Goal: Use online tool/utility: Utilize a website feature to perform a specific function

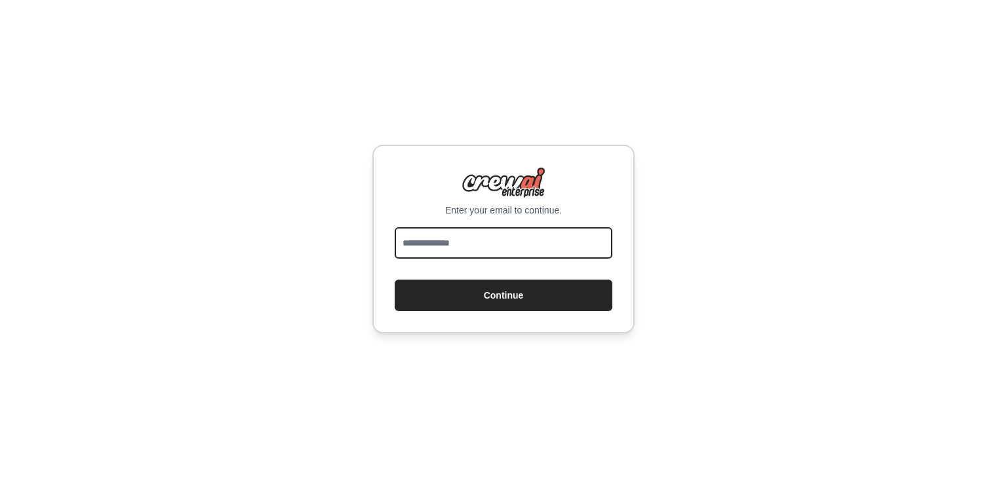
click at [538, 244] on input "email" at bounding box center [504, 242] width 218 height 31
type input "**********"
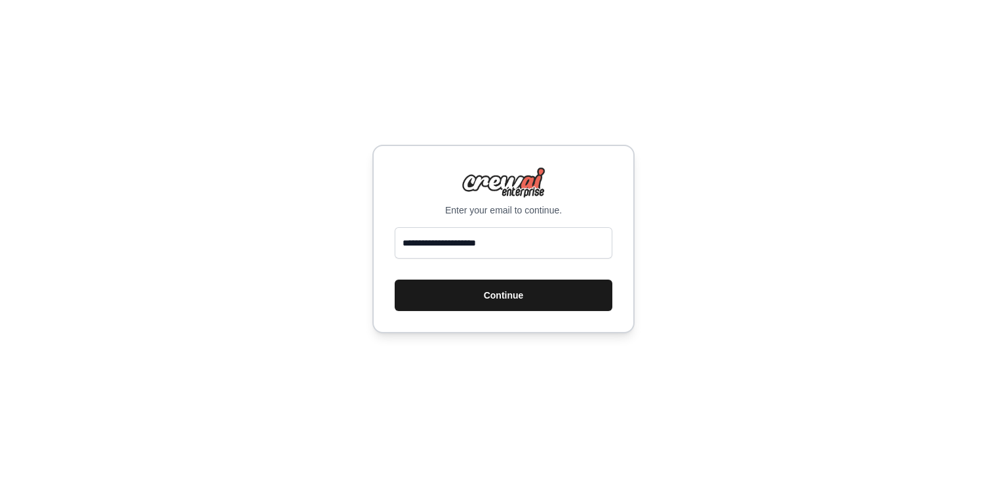
click at [531, 296] on button "Continue" at bounding box center [504, 295] width 218 height 31
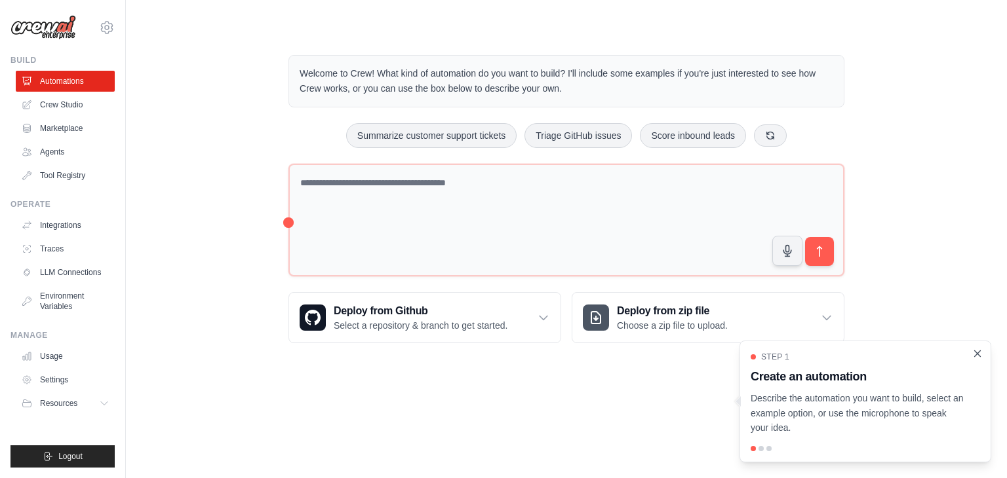
click at [978, 355] on icon "Close walkthrough" at bounding box center [978, 354] width 6 height 6
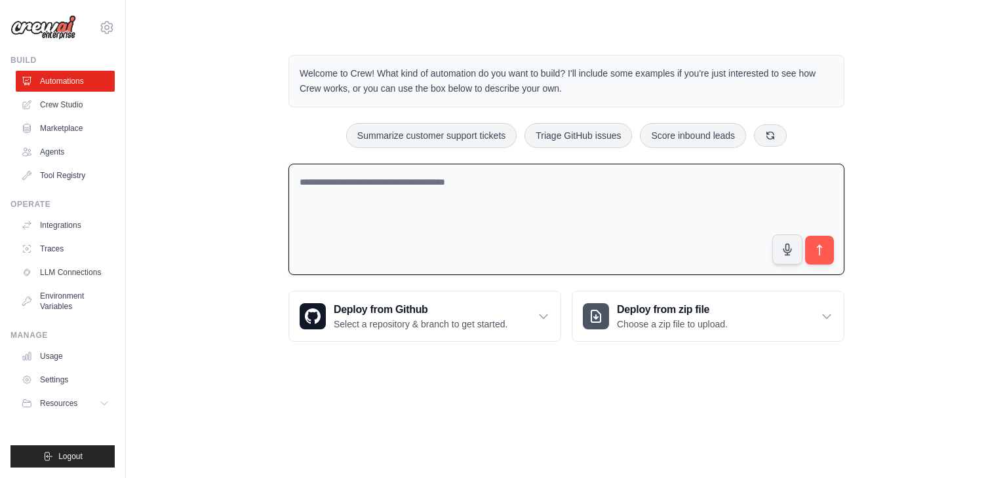
click at [601, 231] on textarea at bounding box center [566, 220] width 556 height 112
type textarea "**********"
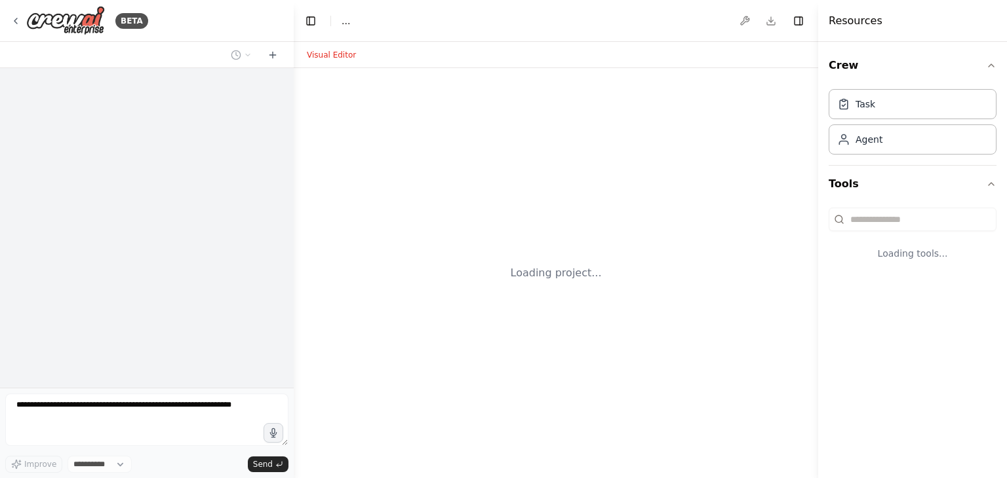
select select "****"
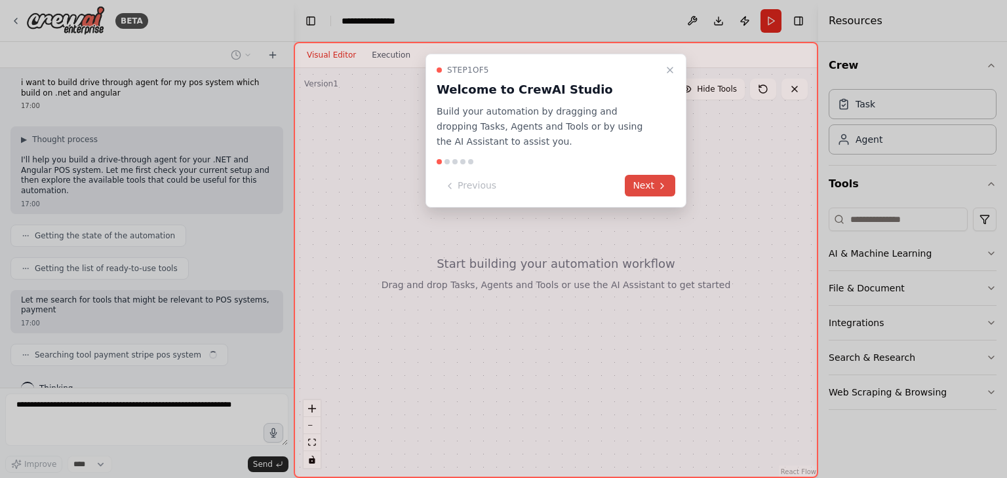
scroll to position [16, 0]
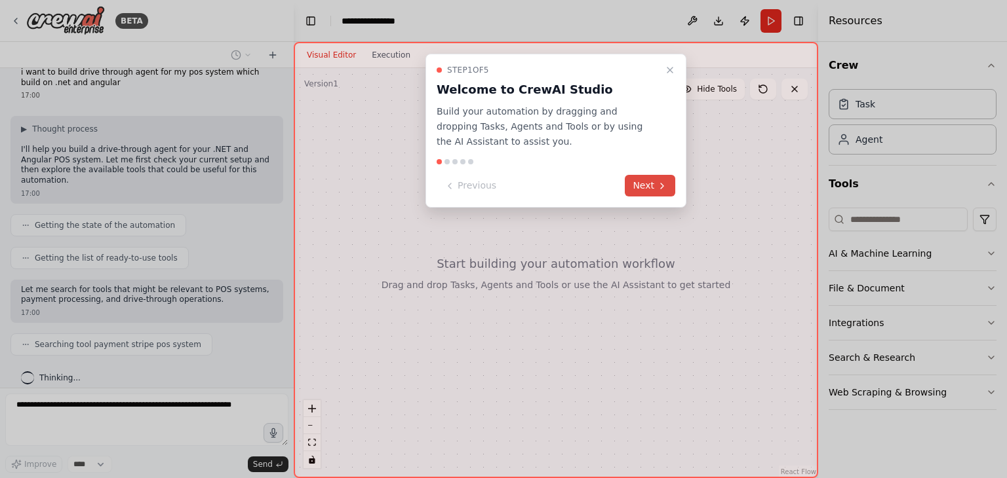
click at [651, 180] on button "Next" at bounding box center [650, 186] width 50 height 22
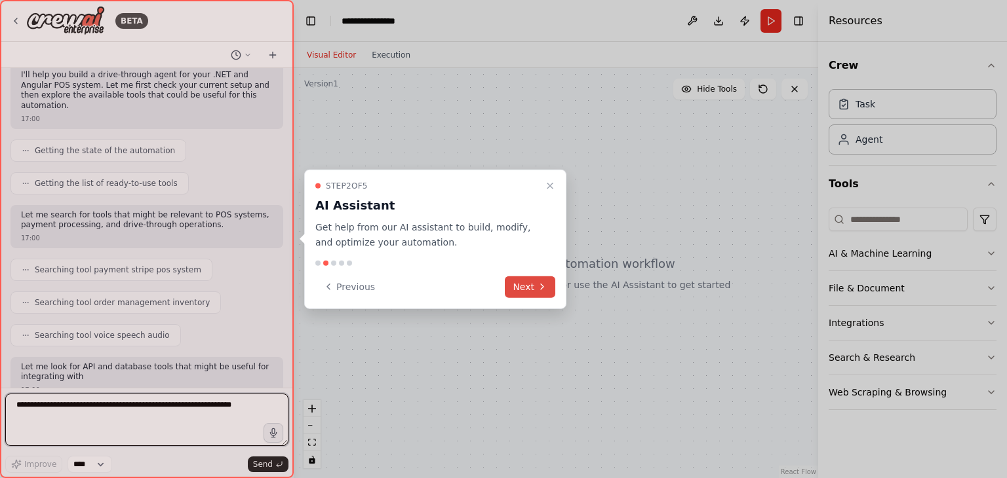
scroll to position [102, 0]
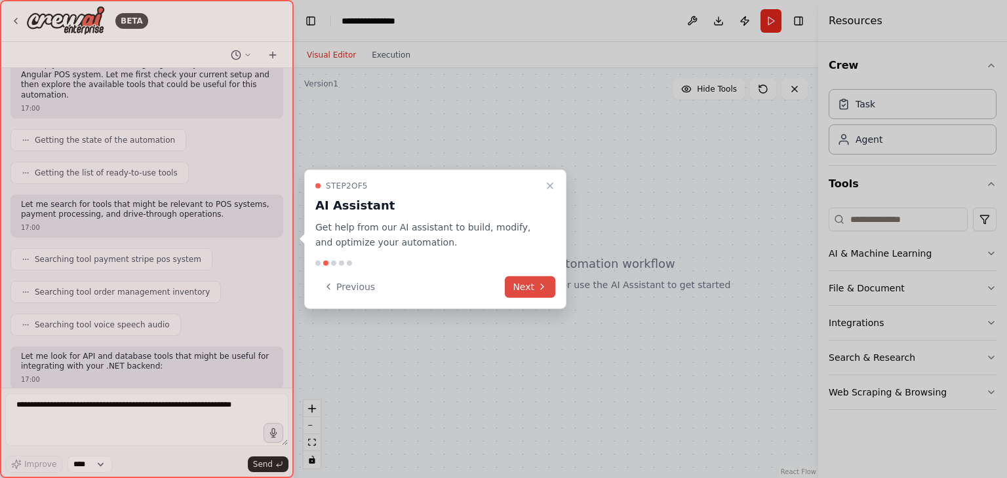
click at [549, 292] on button "Next" at bounding box center [530, 287] width 50 height 22
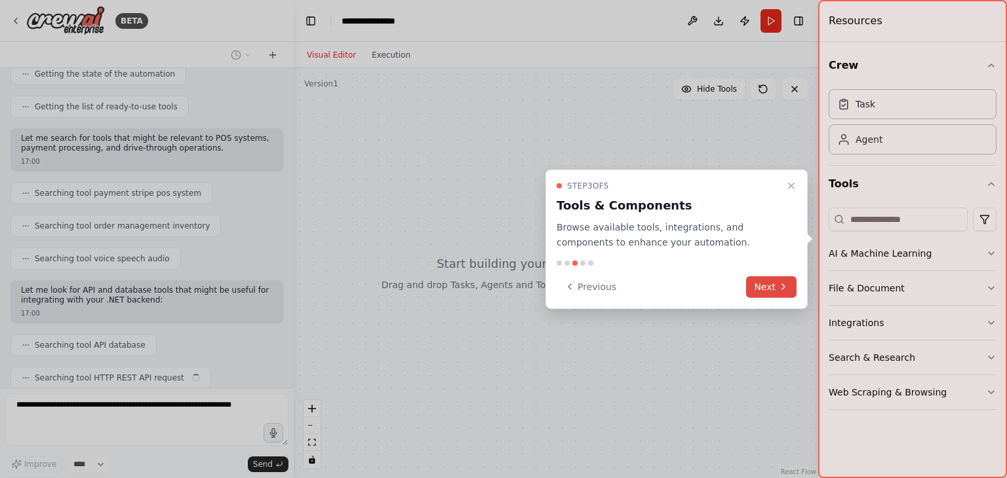
scroll to position [201, 0]
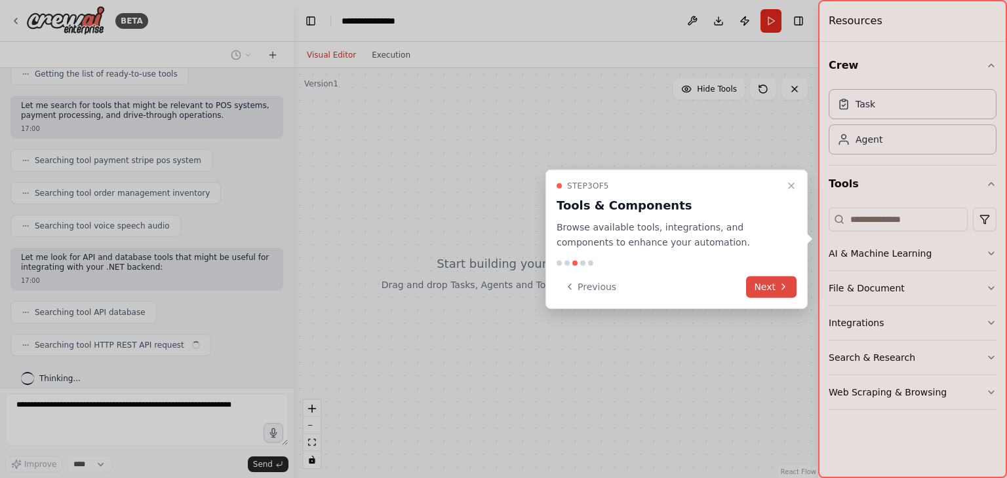
click at [761, 281] on button "Next" at bounding box center [771, 287] width 50 height 22
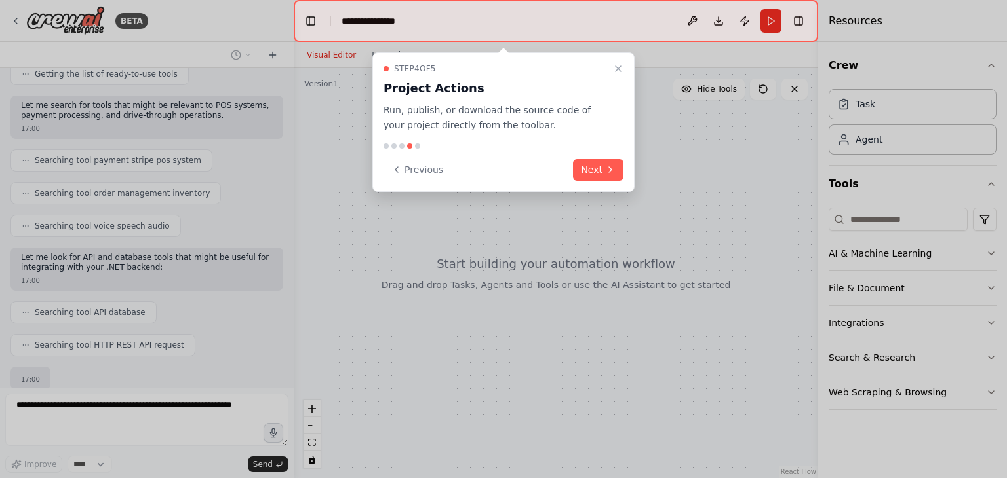
scroll to position [277, 0]
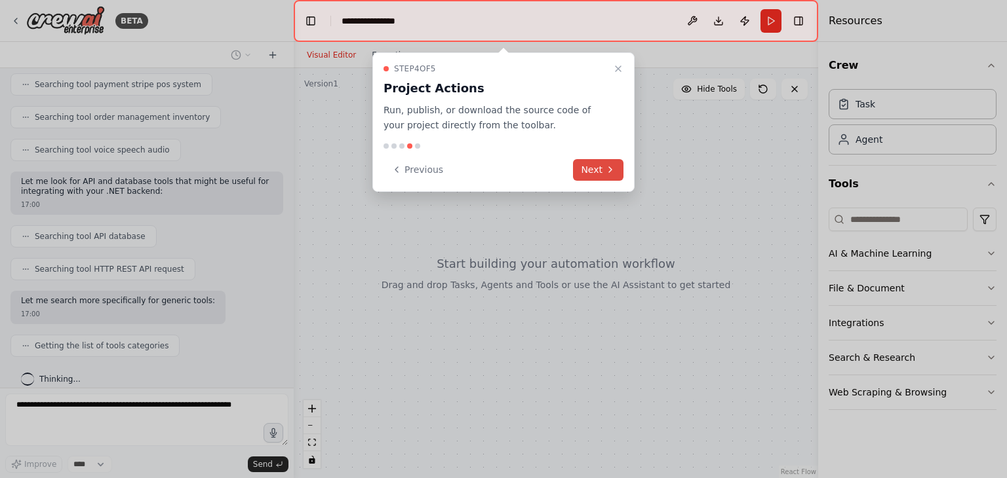
click at [603, 175] on button "Next" at bounding box center [598, 170] width 50 height 22
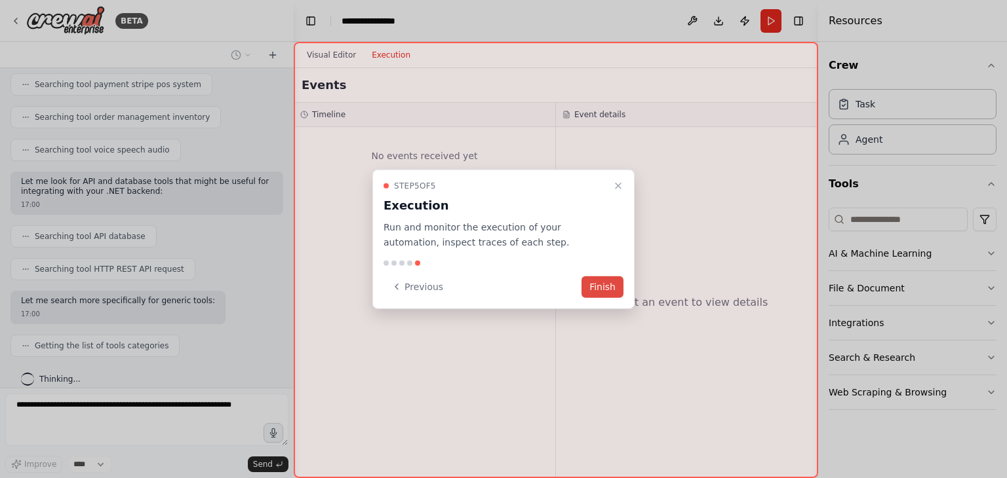
scroll to position [320, 0]
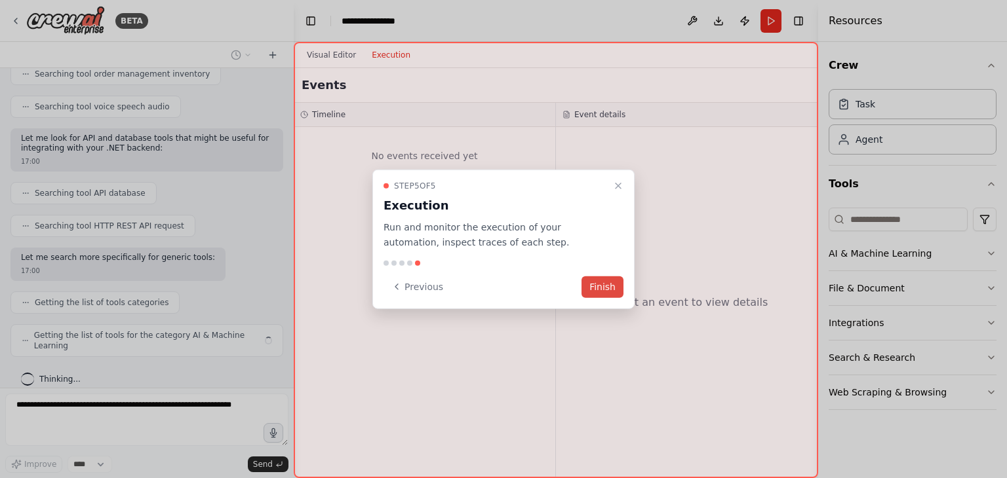
click at [607, 288] on button "Finish" at bounding box center [602, 287] width 42 height 22
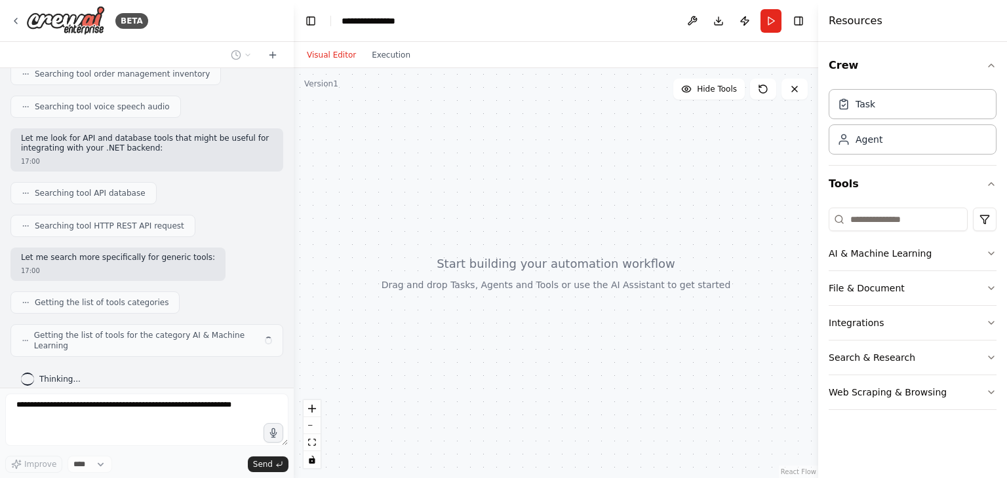
scroll to position [309, 0]
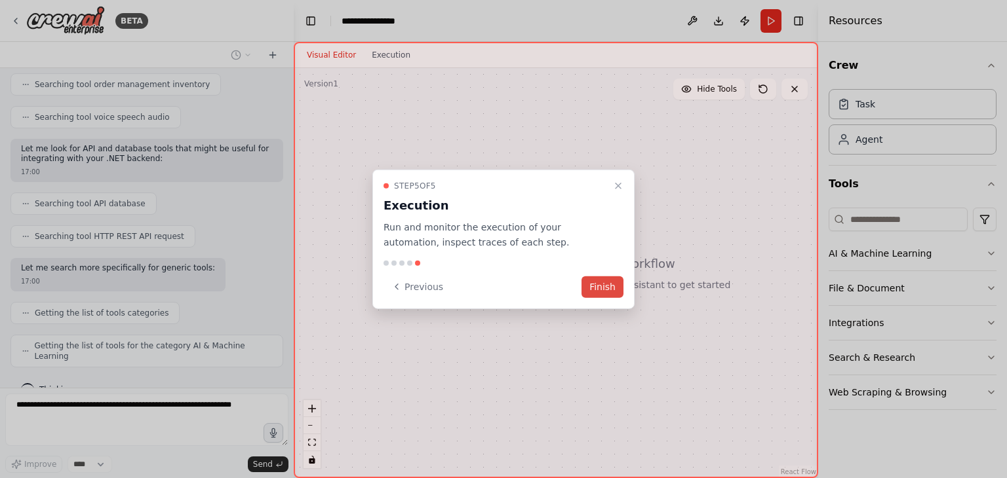
click at [612, 282] on button "Finish" at bounding box center [602, 287] width 42 height 22
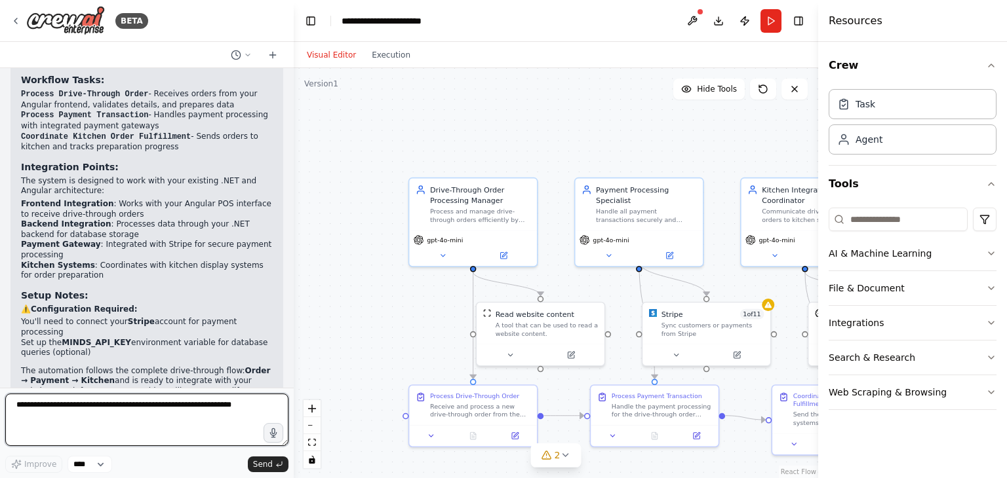
scroll to position [1277, 0]
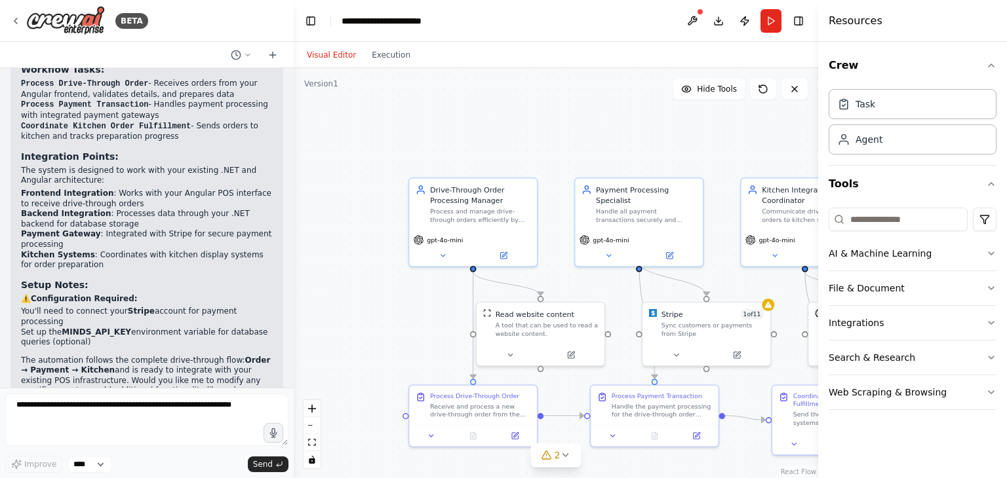
click at [283, 330] on div "i want to build drive through agent for my pos system which build on .net and a…" at bounding box center [147, 228] width 294 height 320
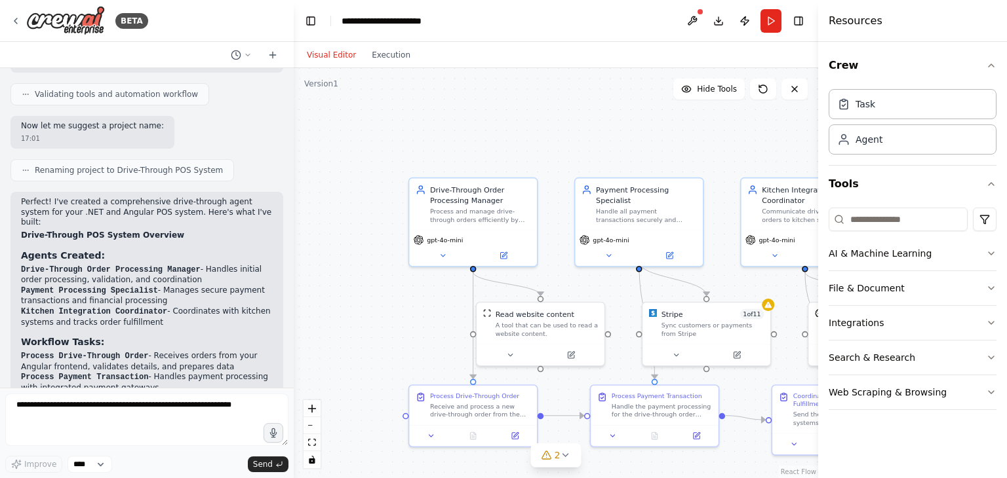
scroll to position [1261, 0]
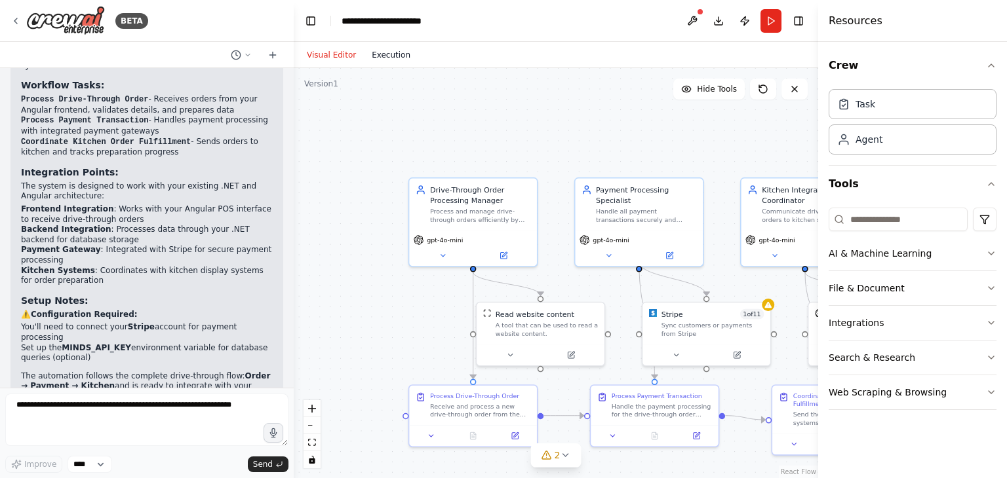
click at [381, 54] on button "Execution" at bounding box center [391, 55] width 54 height 16
click at [334, 52] on button "Visual Editor" at bounding box center [331, 55] width 65 height 16
click at [556, 454] on span "2" at bounding box center [557, 455] width 6 height 13
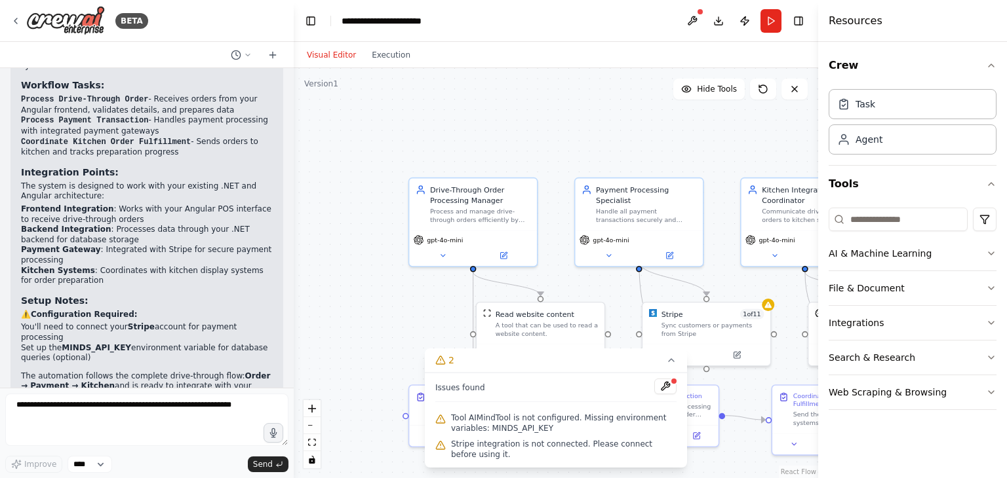
click at [383, 369] on div ".deletable-edge-delete-btn { width: 20px; height: 20px; border: 0px solid #ffff…" at bounding box center [556, 273] width 524 height 410
click at [662, 365] on button "2" at bounding box center [556, 361] width 262 height 24
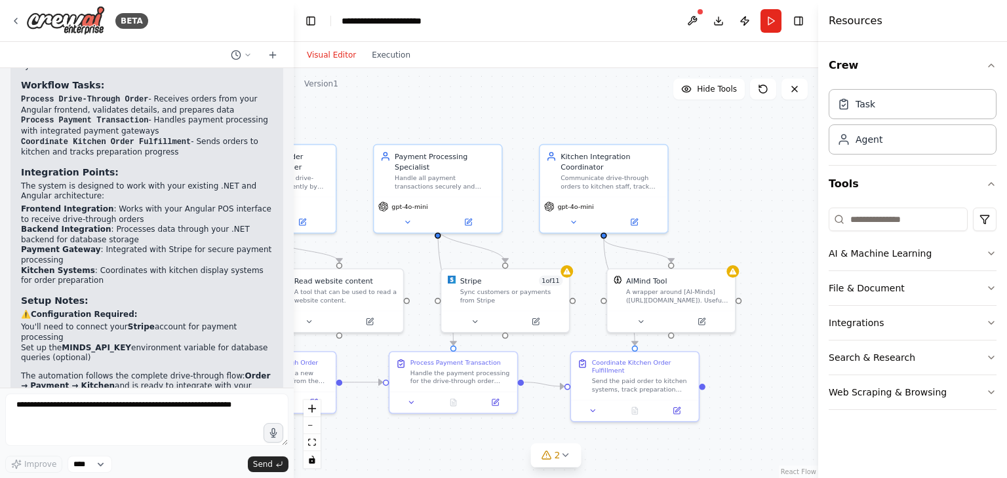
drag, startPoint x: 701, startPoint y: 456, endPoint x: 498, endPoint y: 421, distance: 205.6
click at [498, 421] on div ".deletable-edge-delete-btn { width: 20px; height: 20px; border: 0px solid #ffff…" at bounding box center [556, 273] width 524 height 410
drag, startPoint x: 498, startPoint y: 421, endPoint x: 412, endPoint y: 227, distance: 212.2
click at [412, 227] on div ".deletable-edge-delete-btn { width: 20px; height: 20px; border: 0px solid #ffff…" at bounding box center [556, 273] width 524 height 410
click at [401, 199] on span "gpt-4o-mini" at bounding box center [409, 203] width 36 height 9
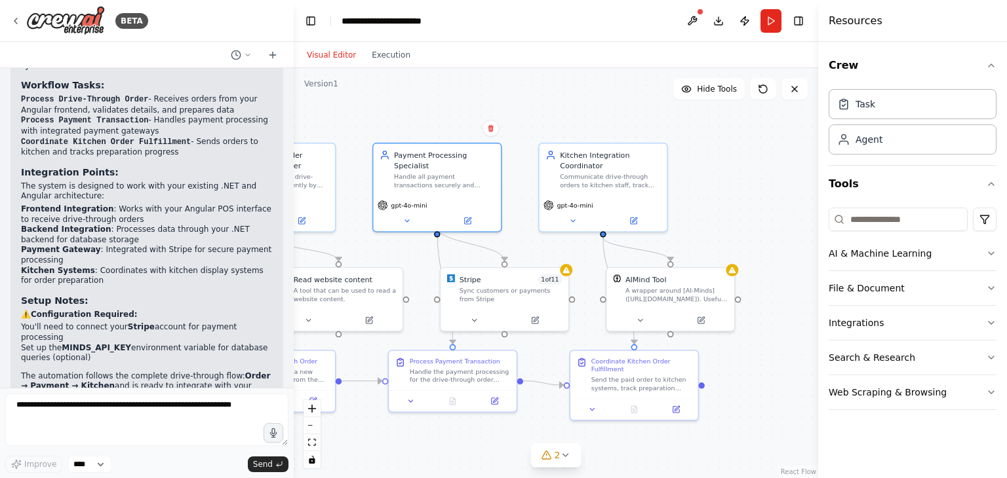
click at [399, 226] on div ".deletable-edge-delete-btn { width: 20px; height: 20px; border: 0px solid #ffff…" at bounding box center [556, 273] width 524 height 410
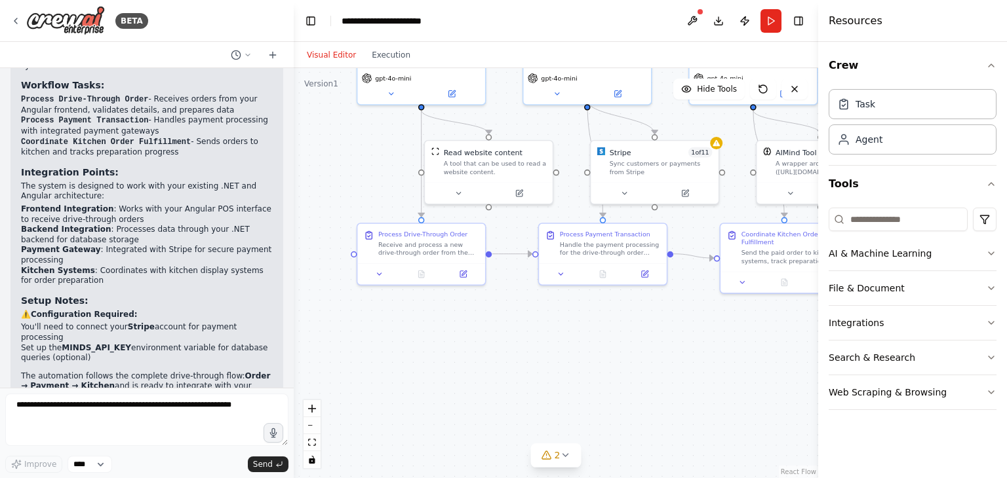
drag, startPoint x: 408, startPoint y: 254, endPoint x: 582, endPoint y: 118, distance: 220.8
click at [582, 118] on div ".deletable-edge-delete-btn { width: 20px; height: 20px; border: 0px solid #ffff…" at bounding box center [556, 273] width 524 height 410
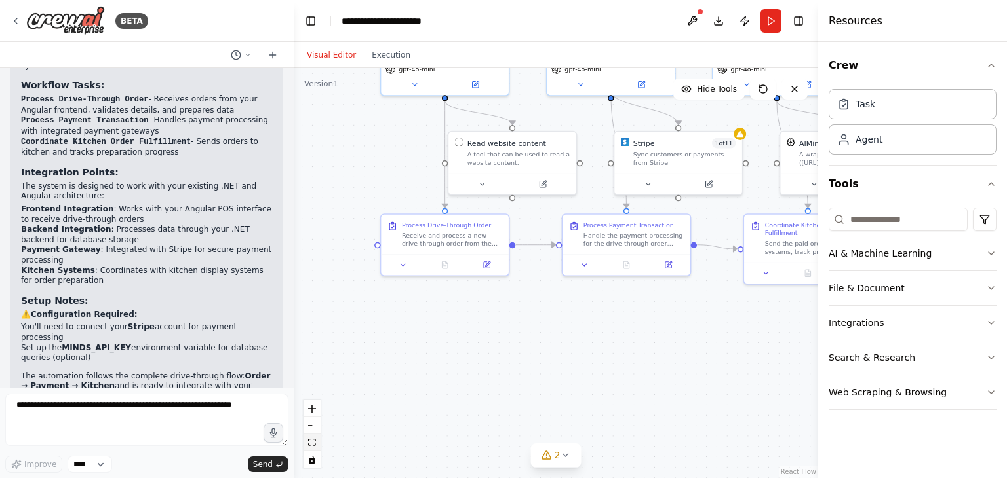
click at [315, 449] on button "fit view" at bounding box center [311, 443] width 17 height 17
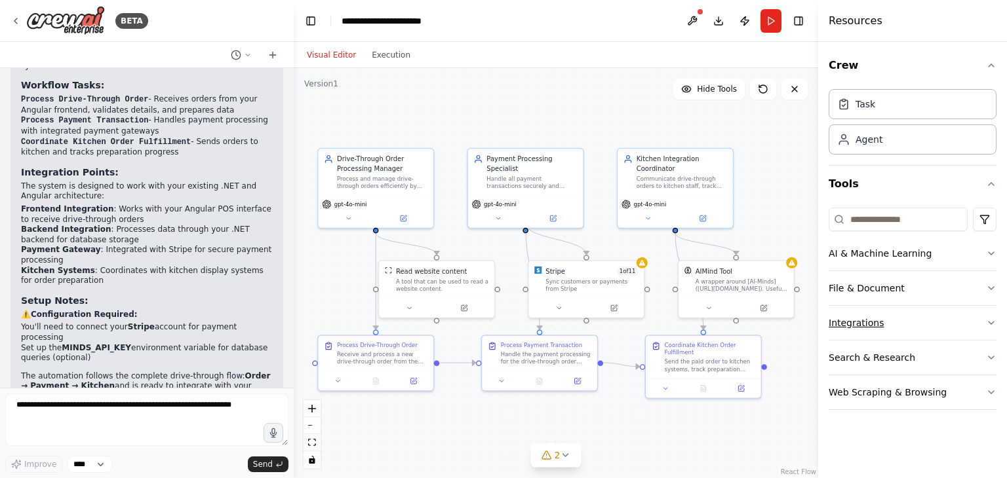
click at [899, 323] on button "Integrations" at bounding box center [912, 323] width 168 height 34
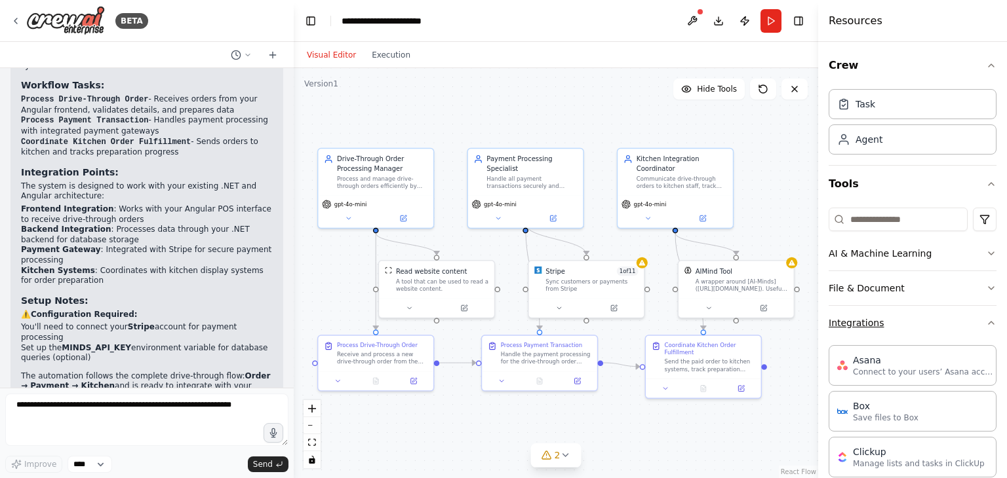
click at [899, 323] on button "Integrations" at bounding box center [912, 323] width 168 height 34
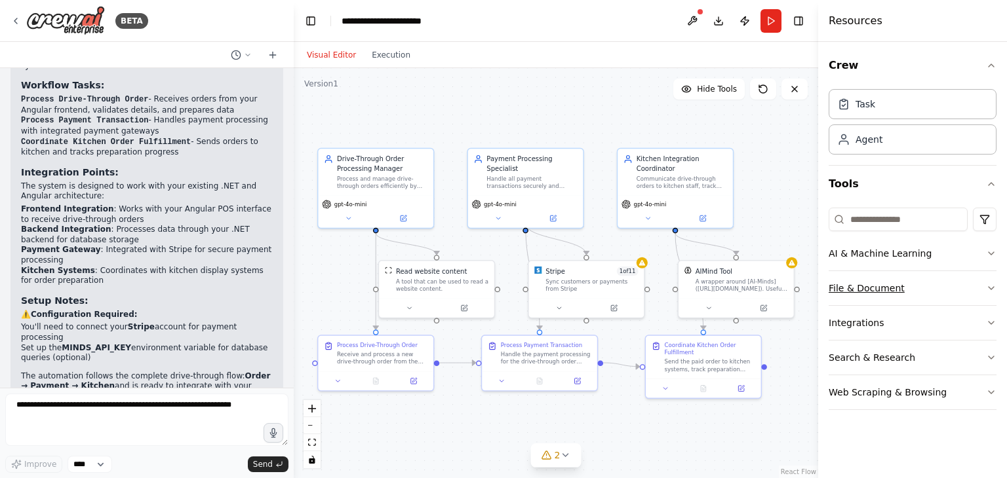
click at [931, 284] on button "File & Document" at bounding box center [912, 288] width 168 height 34
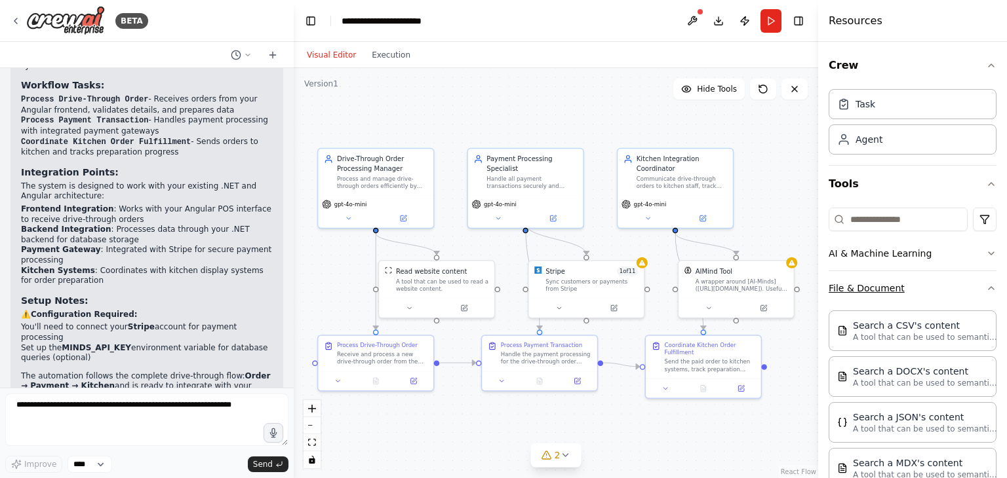
click at [931, 284] on button "File & Document" at bounding box center [912, 288] width 168 height 34
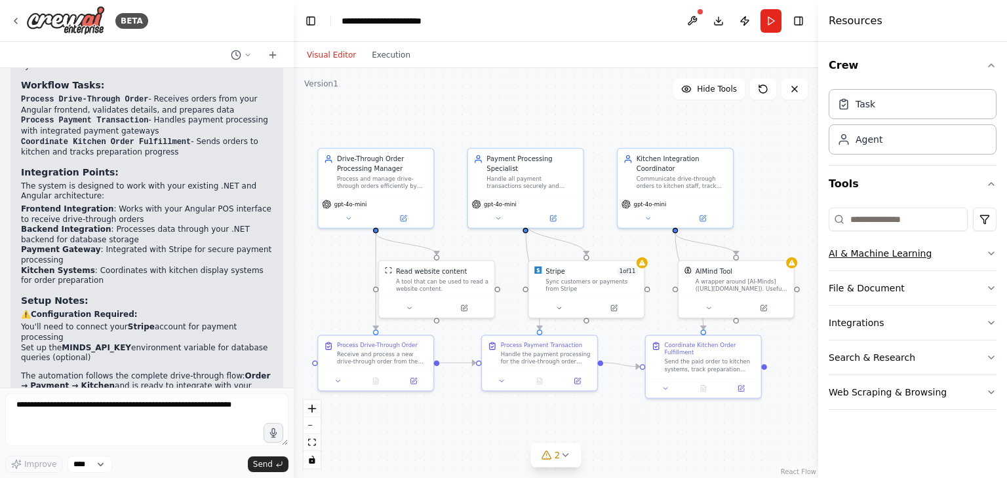
click at [978, 246] on button "AI & Machine Learning" at bounding box center [912, 254] width 168 height 34
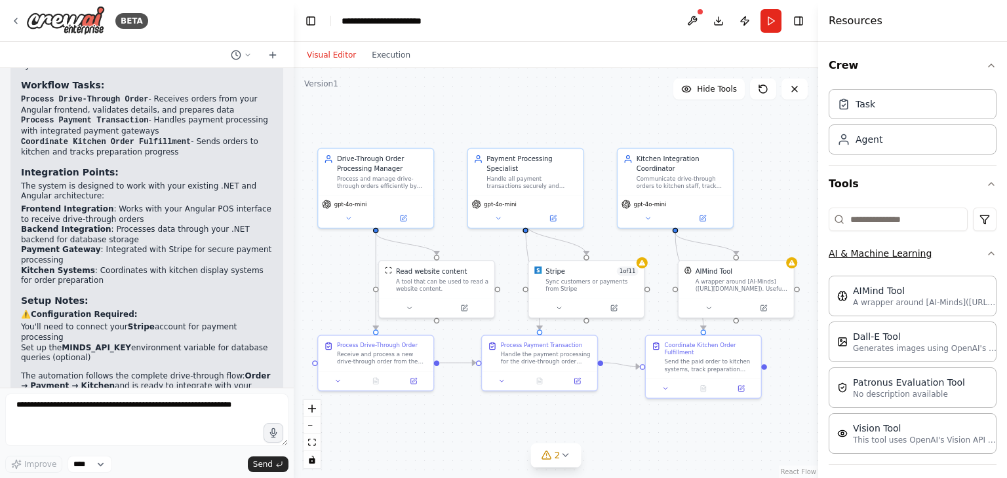
click at [978, 246] on button "AI & Machine Learning" at bounding box center [912, 254] width 168 height 34
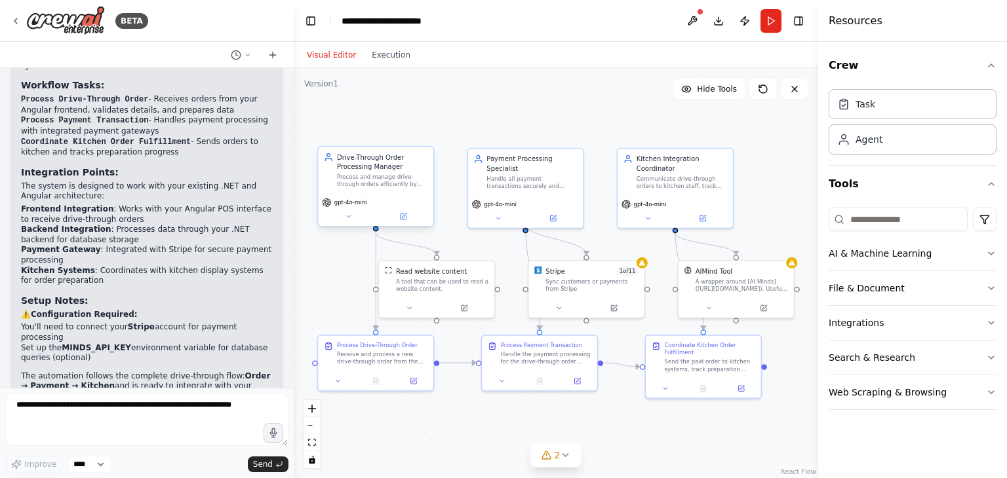
click at [362, 189] on div "Drive-Through Order Processing Manager Process and manage drive-through orders …" at bounding box center [375, 170] width 115 height 47
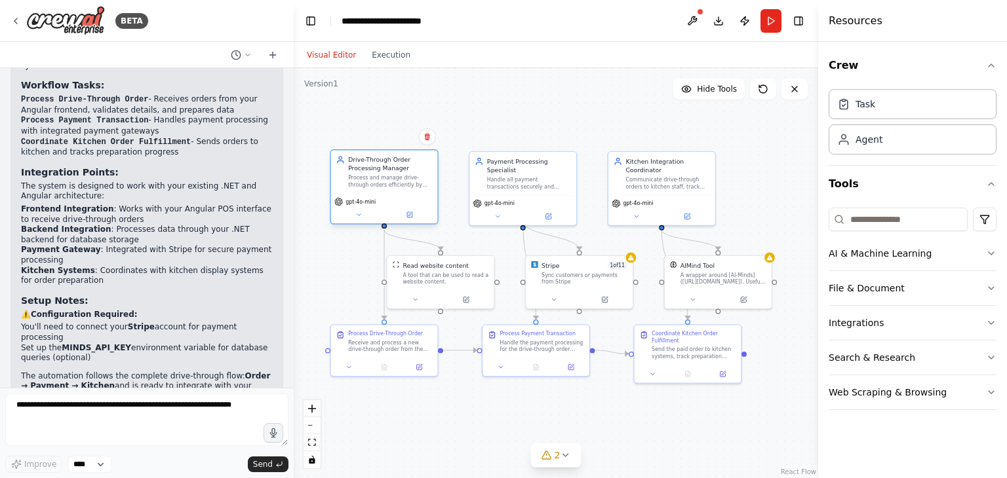
click at [379, 191] on div "Drive-Through Order Processing Manager Process and manage drive-through orders …" at bounding box center [384, 171] width 107 height 43
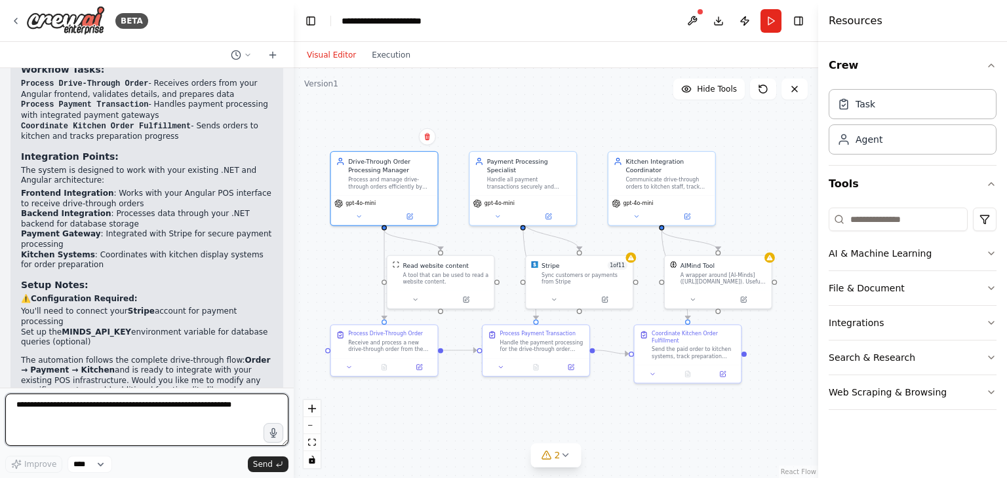
click at [160, 415] on textarea at bounding box center [146, 420] width 283 height 52
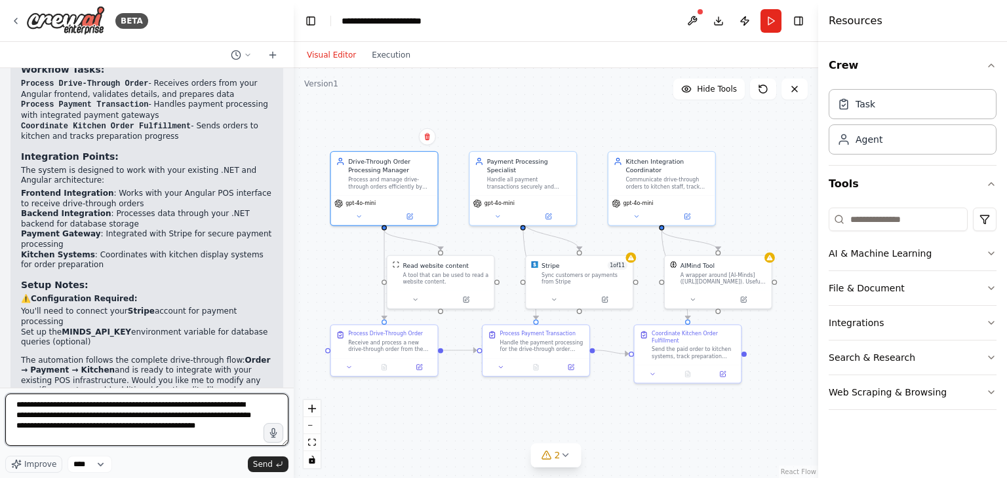
type textarea "**********"
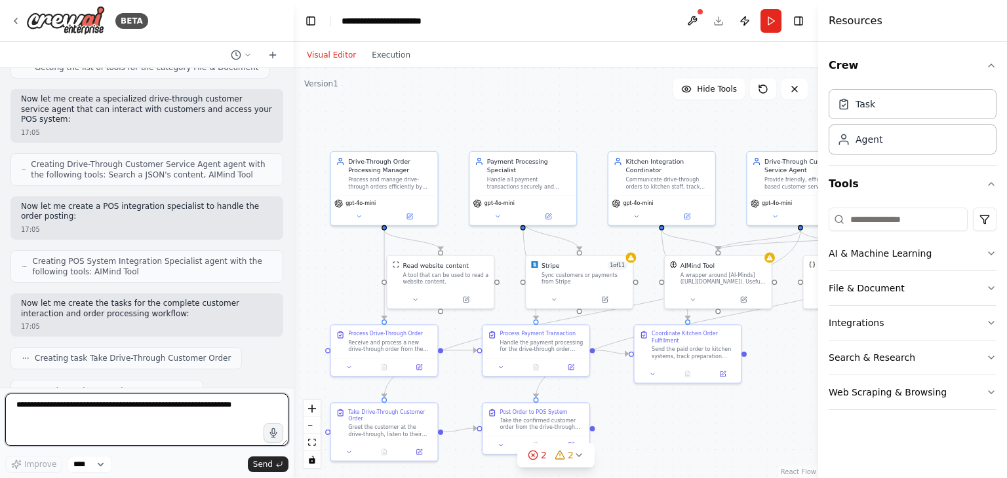
scroll to position [2013, 0]
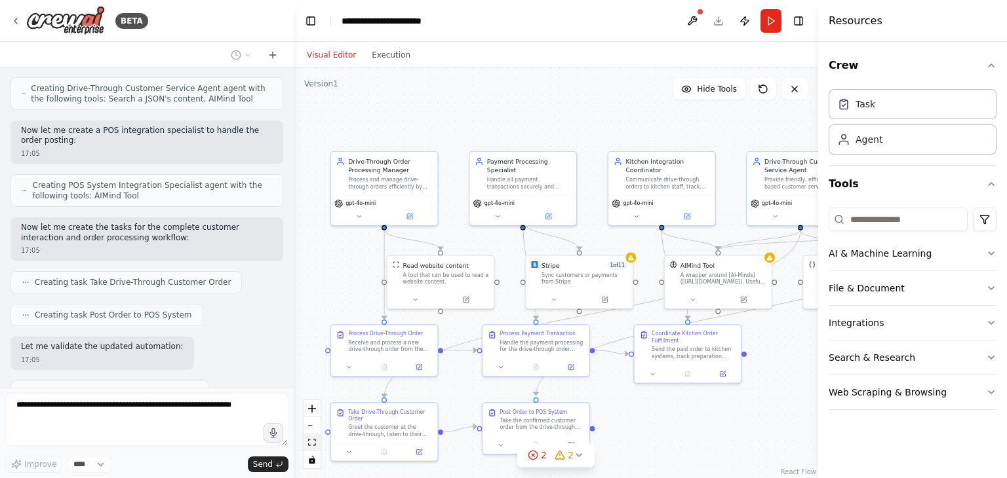
click at [313, 449] on button "fit view" at bounding box center [311, 443] width 17 height 17
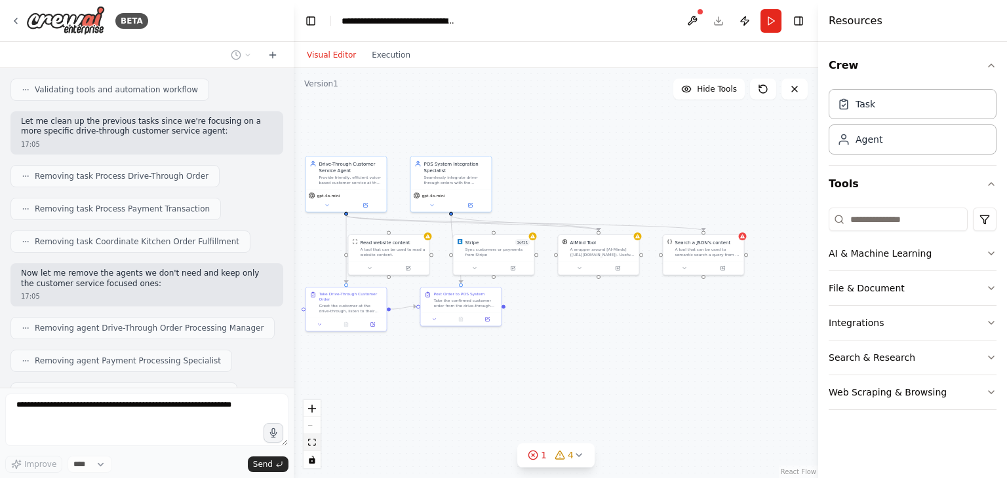
scroll to position [2402, 0]
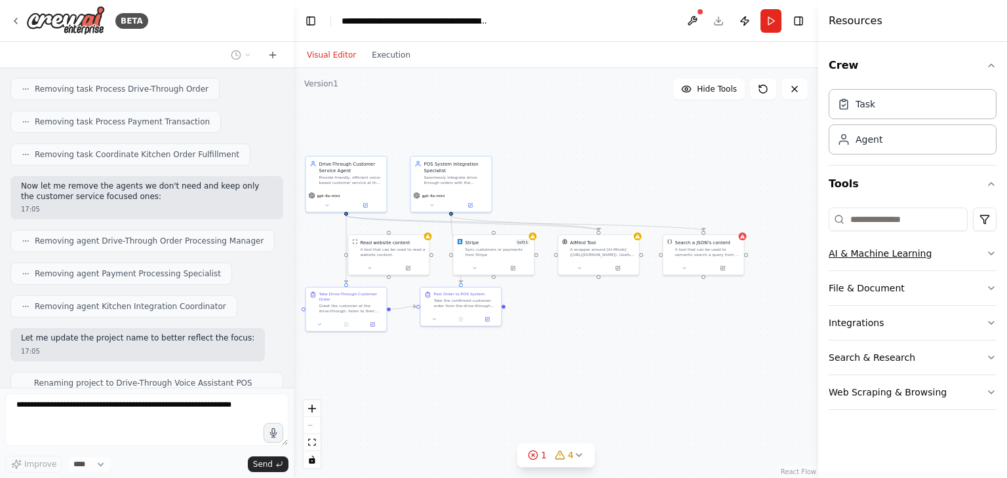
click at [994, 252] on icon "button" at bounding box center [991, 253] width 10 height 10
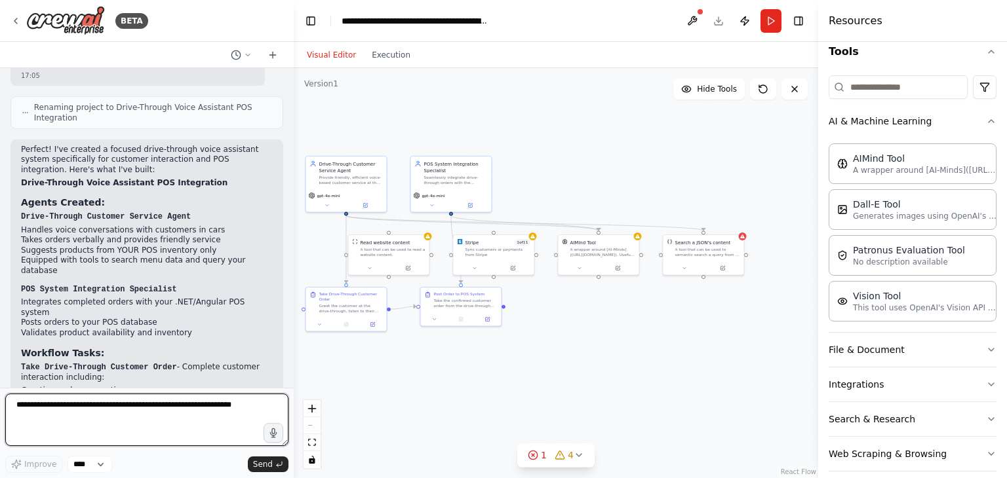
scroll to position [144, 0]
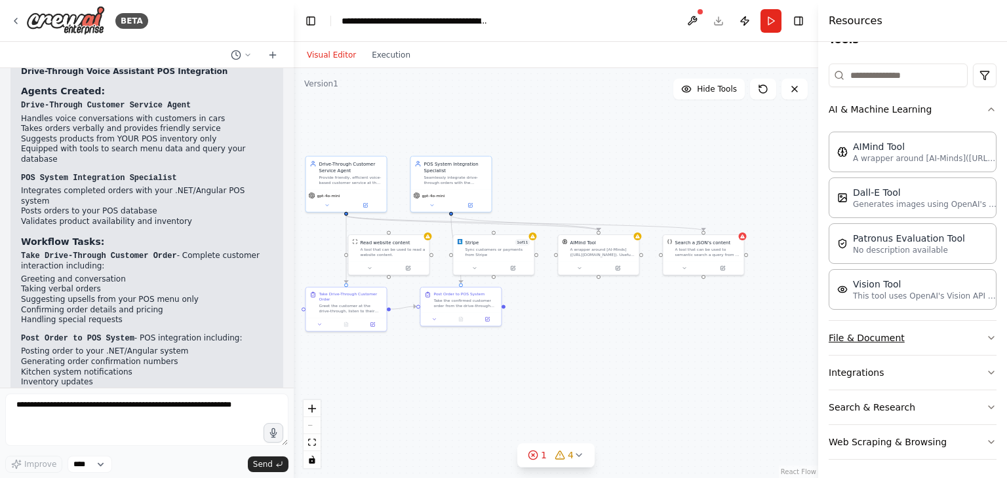
click at [971, 334] on button "File & Document" at bounding box center [912, 338] width 168 height 34
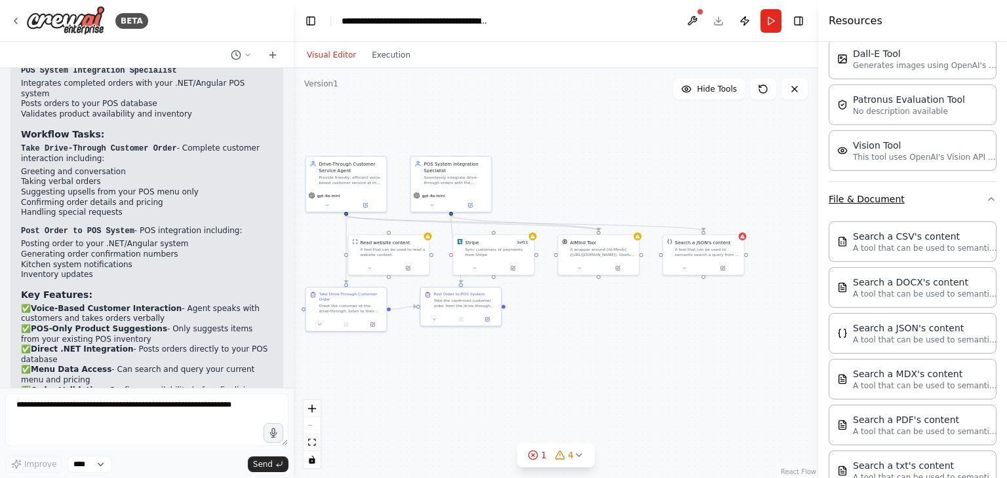
scroll to position [0, 0]
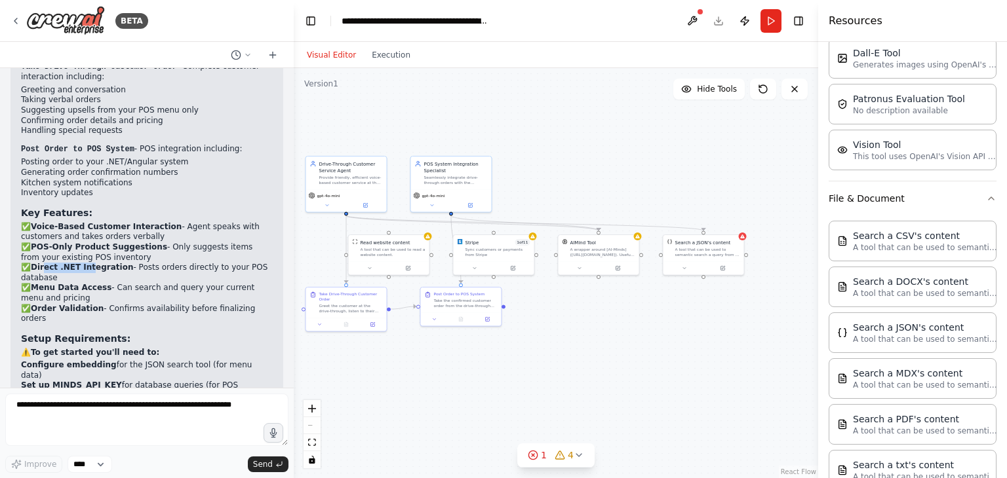
drag, startPoint x: 44, startPoint y: 184, endPoint x: 89, endPoint y: 181, distance: 45.3
click at [89, 263] on strong "Direct .NET Integration" at bounding box center [82, 267] width 102 height 9
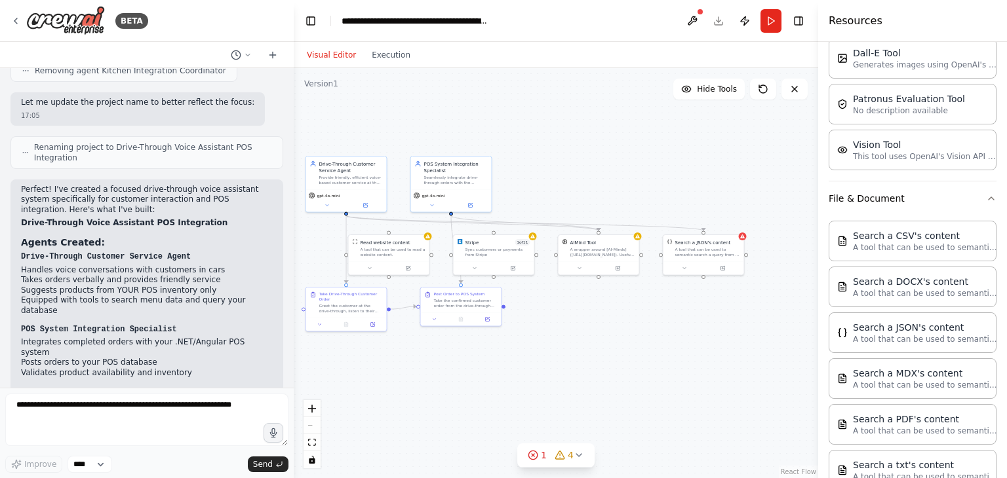
scroll to position [2639, 0]
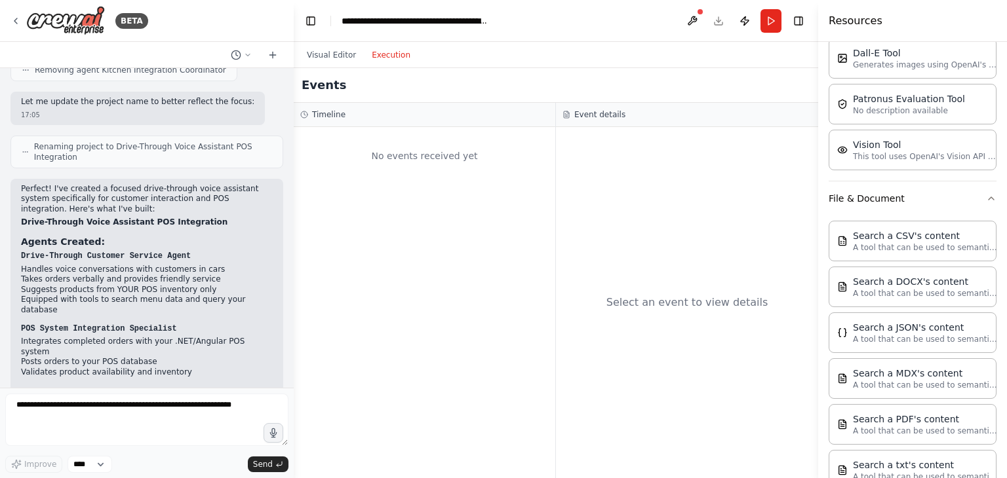
click at [380, 61] on button "Execution" at bounding box center [391, 55] width 54 height 16
click at [453, 147] on div "No events received yet" at bounding box center [424, 156] width 248 height 45
click at [661, 239] on div "Select an event to view details" at bounding box center [687, 302] width 262 height 351
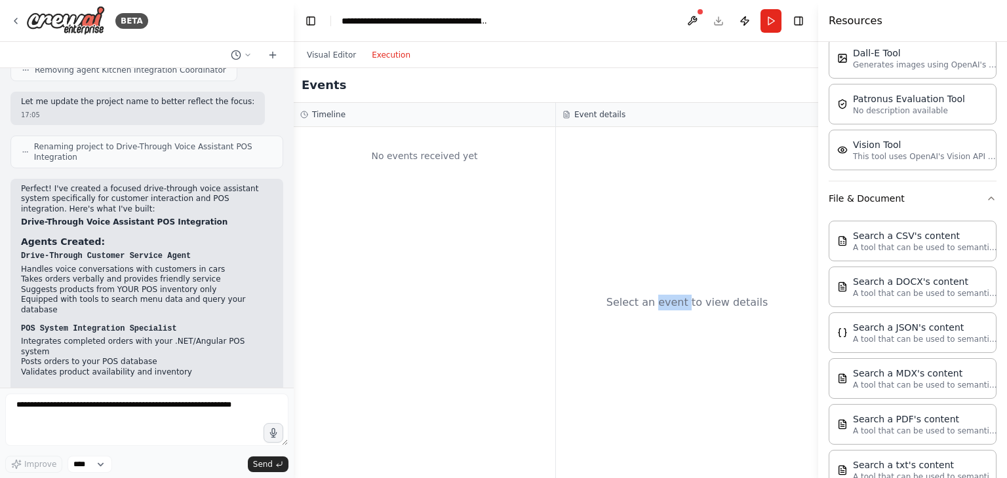
click at [661, 239] on div "Select an event to view details" at bounding box center [687, 302] width 262 height 351
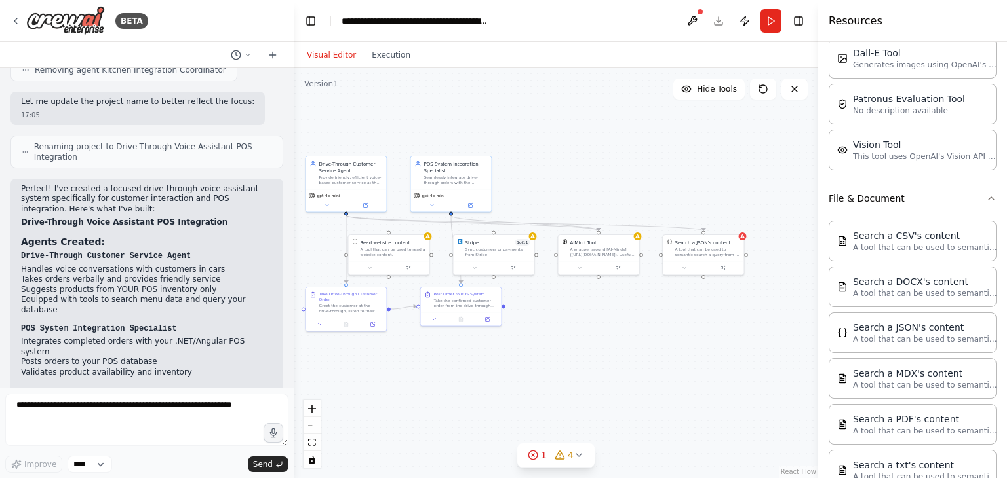
click at [312, 53] on button "Visual Editor" at bounding box center [331, 55] width 65 height 16
click at [489, 252] on div "Sync customers or payments from Stripe" at bounding box center [497, 251] width 65 height 10
click at [394, 260] on div at bounding box center [389, 267] width 81 height 14
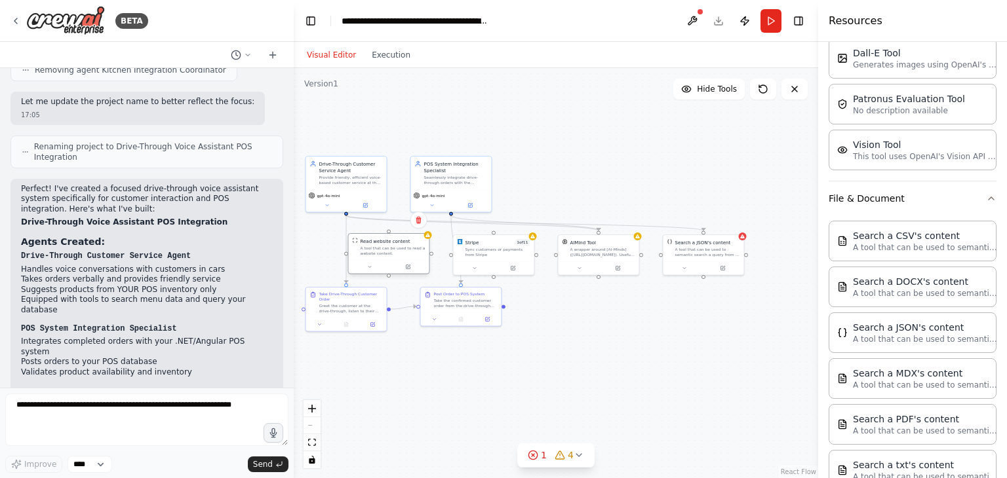
click at [394, 260] on div at bounding box center [389, 267] width 81 height 14
click at [345, 172] on div "Drive-Through Customer Service Agent Provide friendly, efficient voice-based cu…" at bounding box center [351, 171] width 64 height 25
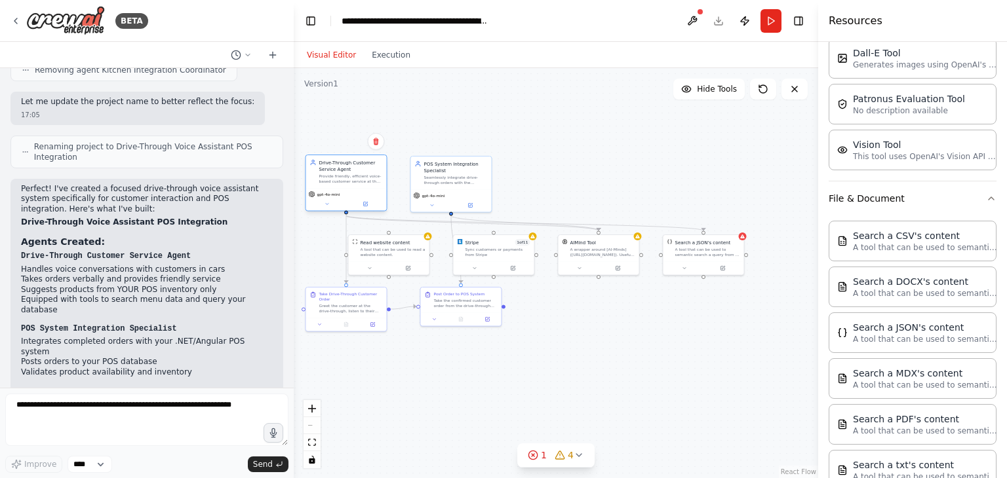
click at [345, 172] on div "Drive-Through Customer Service Agent Provide friendly, efficient voice-based cu…" at bounding box center [351, 171] width 64 height 25
drag, startPoint x: 345, startPoint y: 172, endPoint x: 473, endPoint y: 118, distance: 138.9
click at [473, 118] on div ".deletable-edge-delete-btn { width: 20px; height: 20px; border: 0px solid #ffff…" at bounding box center [556, 273] width 524 height 410
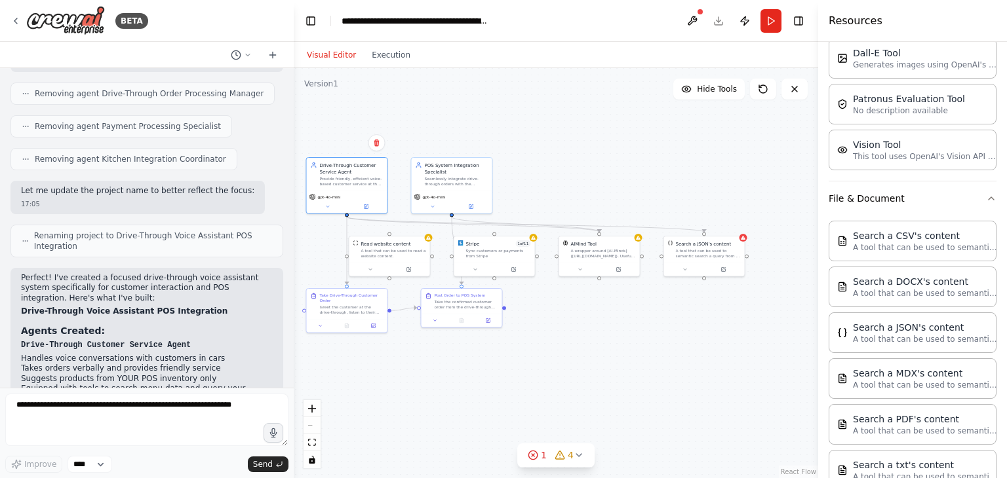
scroll to position [2549, 0]
drag, startPoint x: 338, startPoint y: 190, endPoint x: 333, endPoint y: 151, distance: 39.7
click at [333, 151] on div "Drive-Through Customer Service Agent Provide friendly, efficient voice-based cu…" at bounding box center [341, 151] width 82 height 57
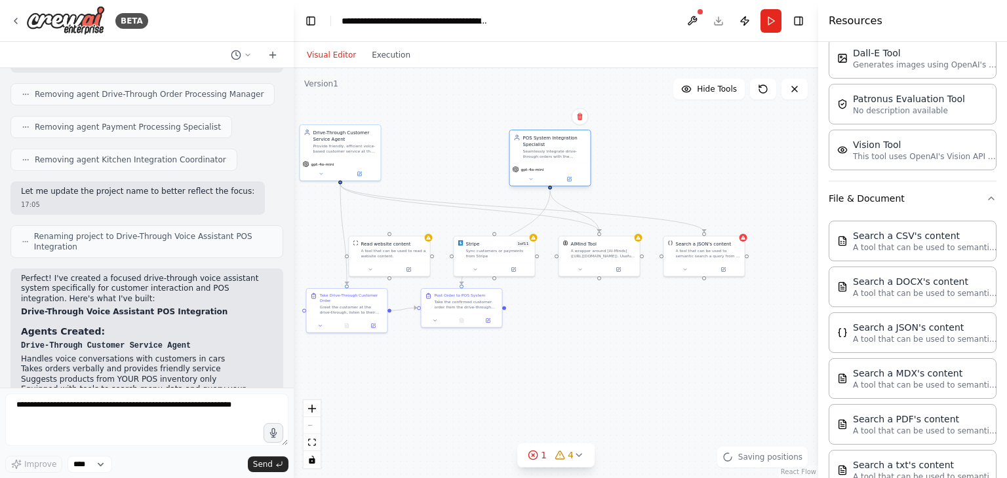
drag, startPoint x: 458, startPoint y: 182, endPoint x: 558, endPoint y: 155, distance: 103.7
click at [558, 155] on div "Seamlessly integrate drive-through orders with the {restaurant_name} .NET/Angul…" at bounding box center [555, 154] width 64 height 10
drag, startPoint x: 341, startPoint y: 153, endPoint x: 415, endPoint y: 155, distance: 74.1
click at [400, 155] on div "Drive-Through Customer Service Agent Provide friendly, efficient voice-based cu…" at bounding box center [360, 140] width 81 height 33
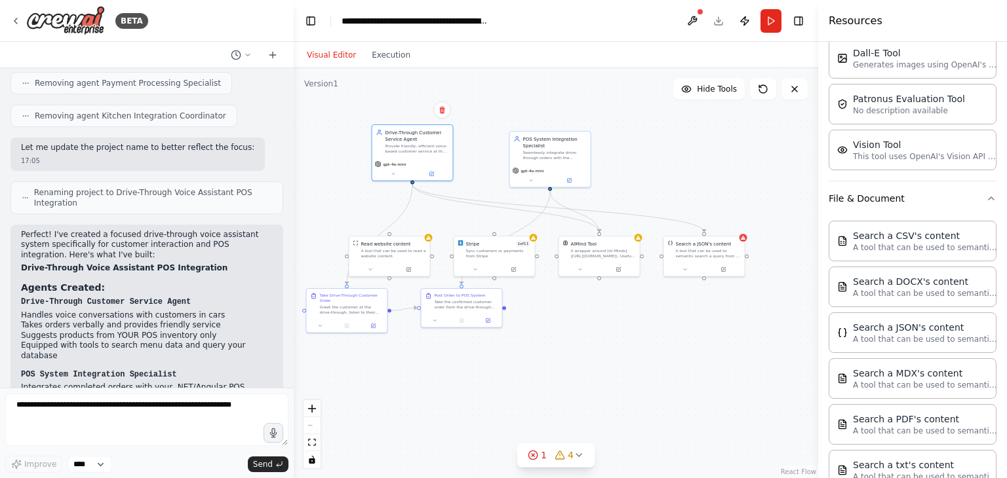
scroll to position [2601, 0]
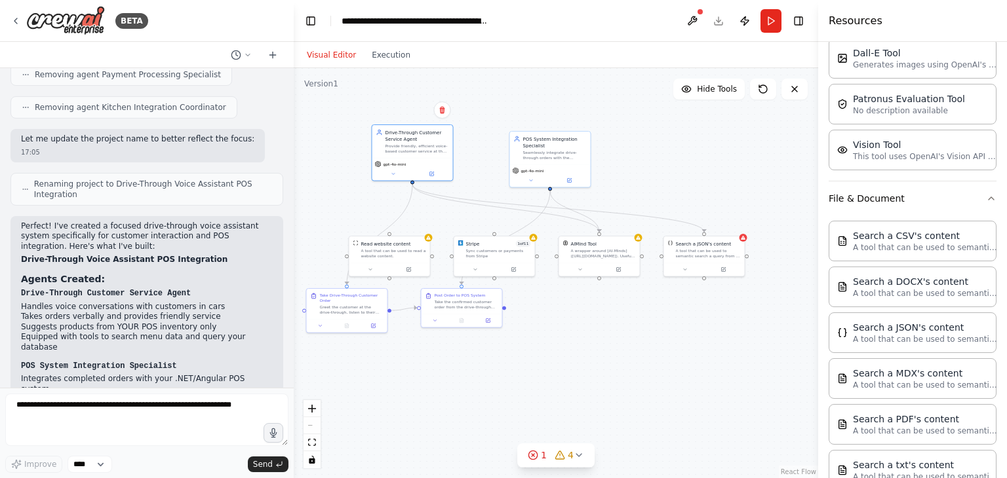
click at [189, 395] on li "Posts orders to your POS database" at bounding box center [147, 400] width 252 height 10
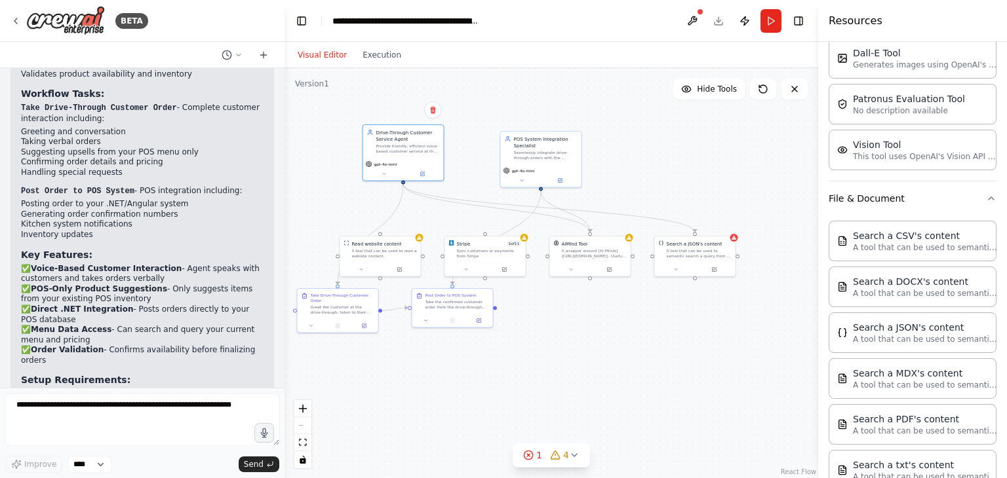
scroll to position [3020, 0]
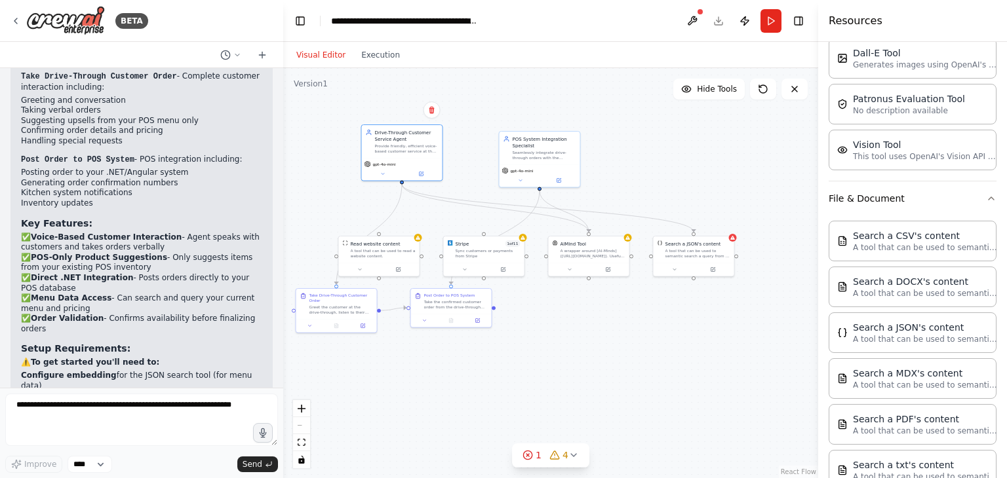
click at [283, 366] on div "BETA i want to build drive through agent for my pos system which build on .net …" at bounding box center [503, 239] width 1007 height 478
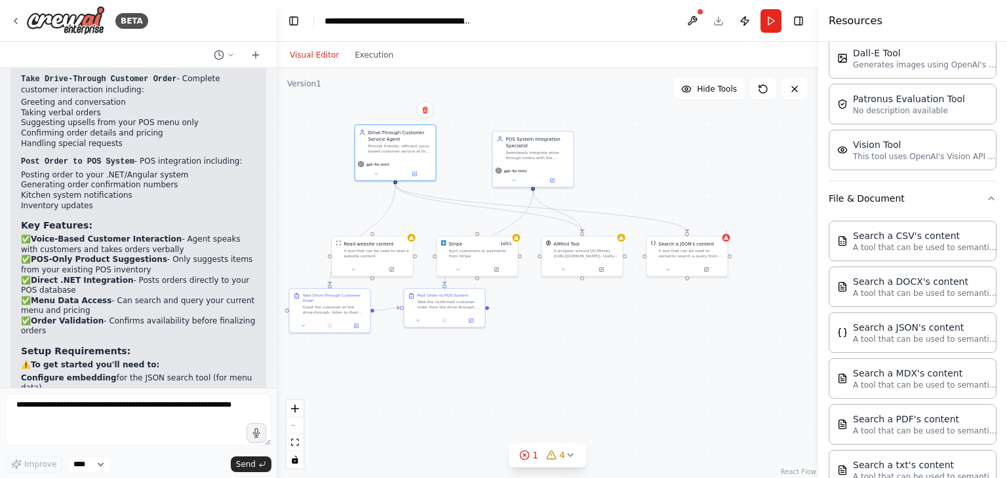
click at [277, 357] on div "BETA i want to build drive through agent for my pos system which build on .net …" at bounding box center [503, 239] width 1007 height 478
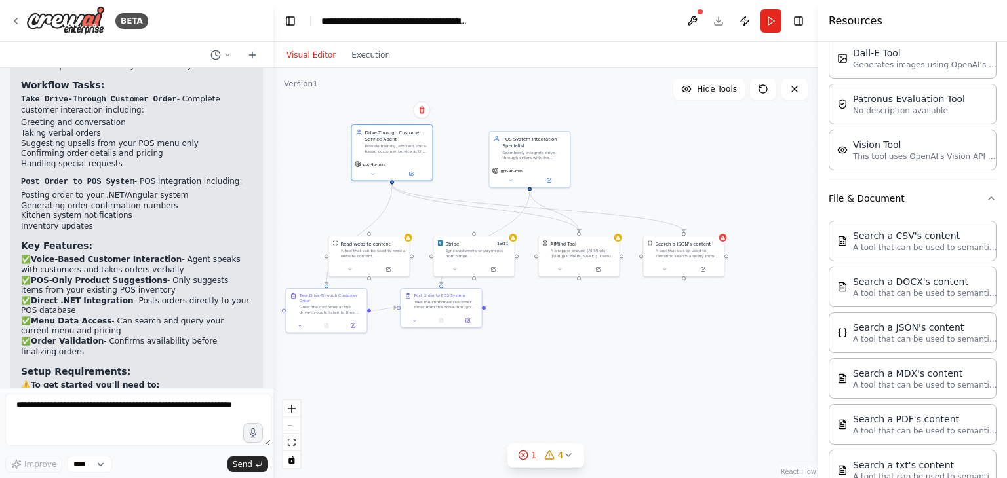
scroll to position [3049, 0]
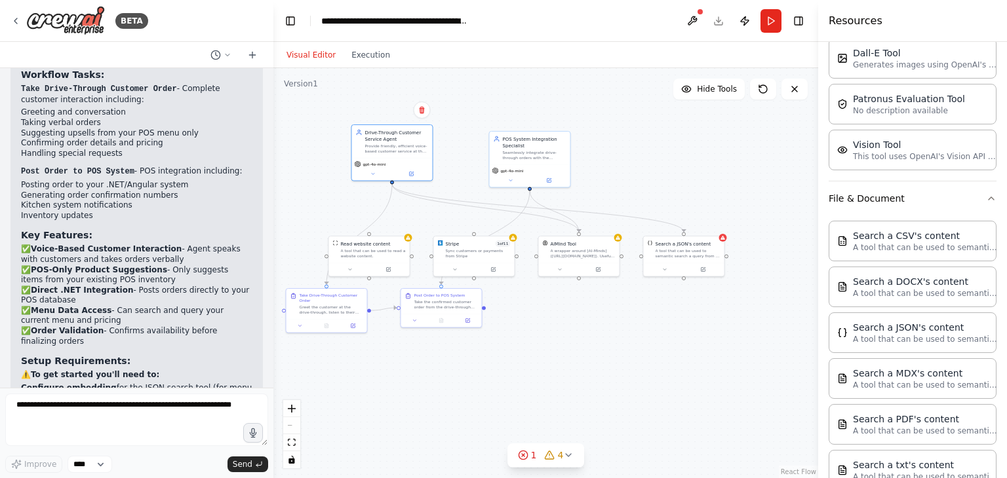
drag, startPoint x: 273, startPoint y: 359, endPoint x: 273, endPoint y: 341, distance: 17.1
click at [273, 341] on div "BETA i want to build drive through agent for my pos system which build on .net …" at bounding box center [503, 239] width 1007 height 478
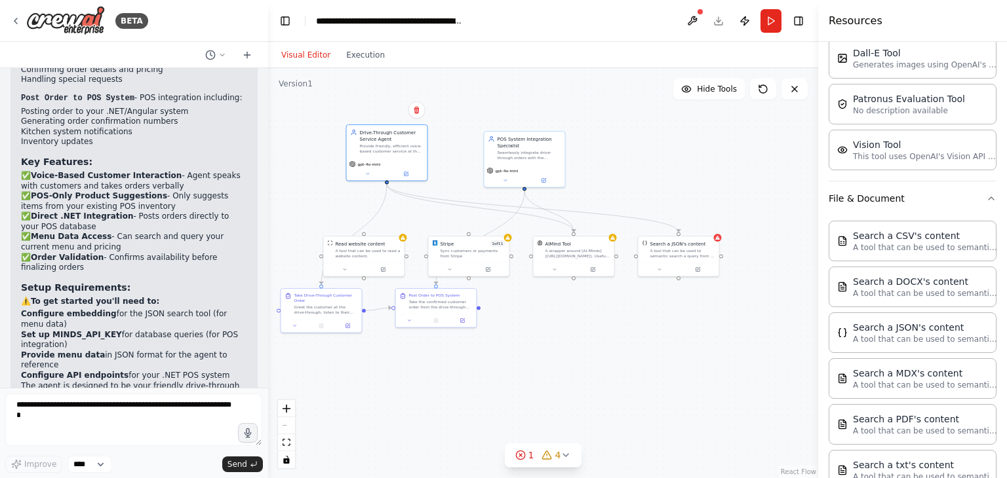
scroll to position [3092, 0]
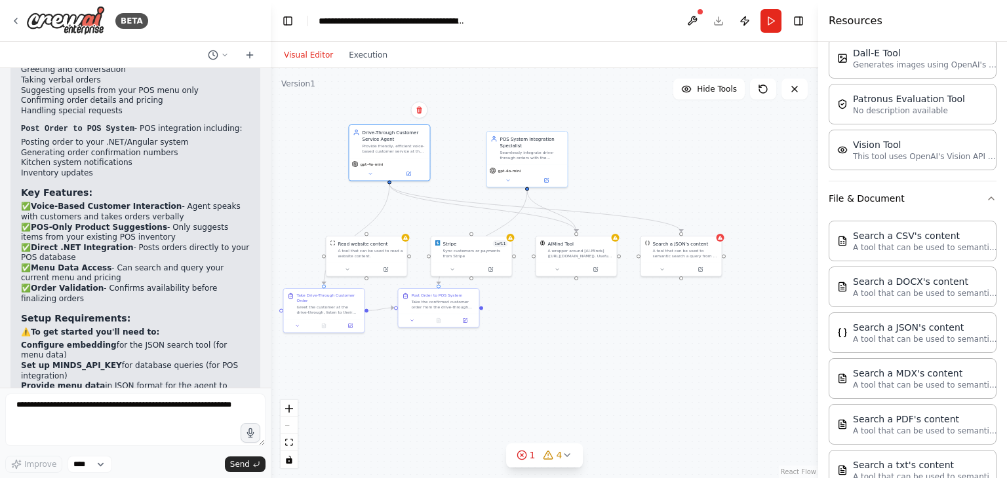
drag, startPoint x: 267, startPoint y: 356, endPoint x: 271, endPoint y: 369, distance: 13.5
click at [271, 369] on div "BETA i want to build drive through agent for my pos system which build on .net …" at bounding box center [503, 239] width 1007 height 478
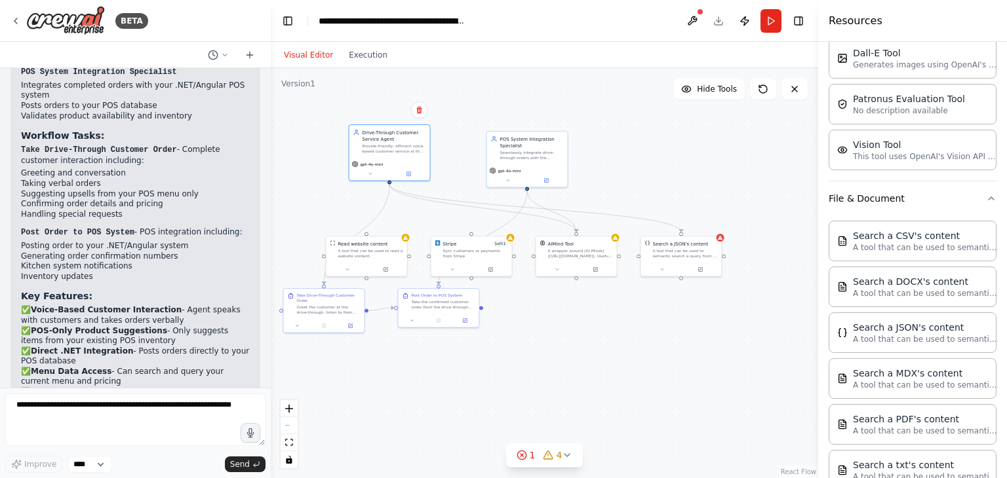
scroll to position [2976, 0]
